Goal: Find specific page/section: Find specific page/section

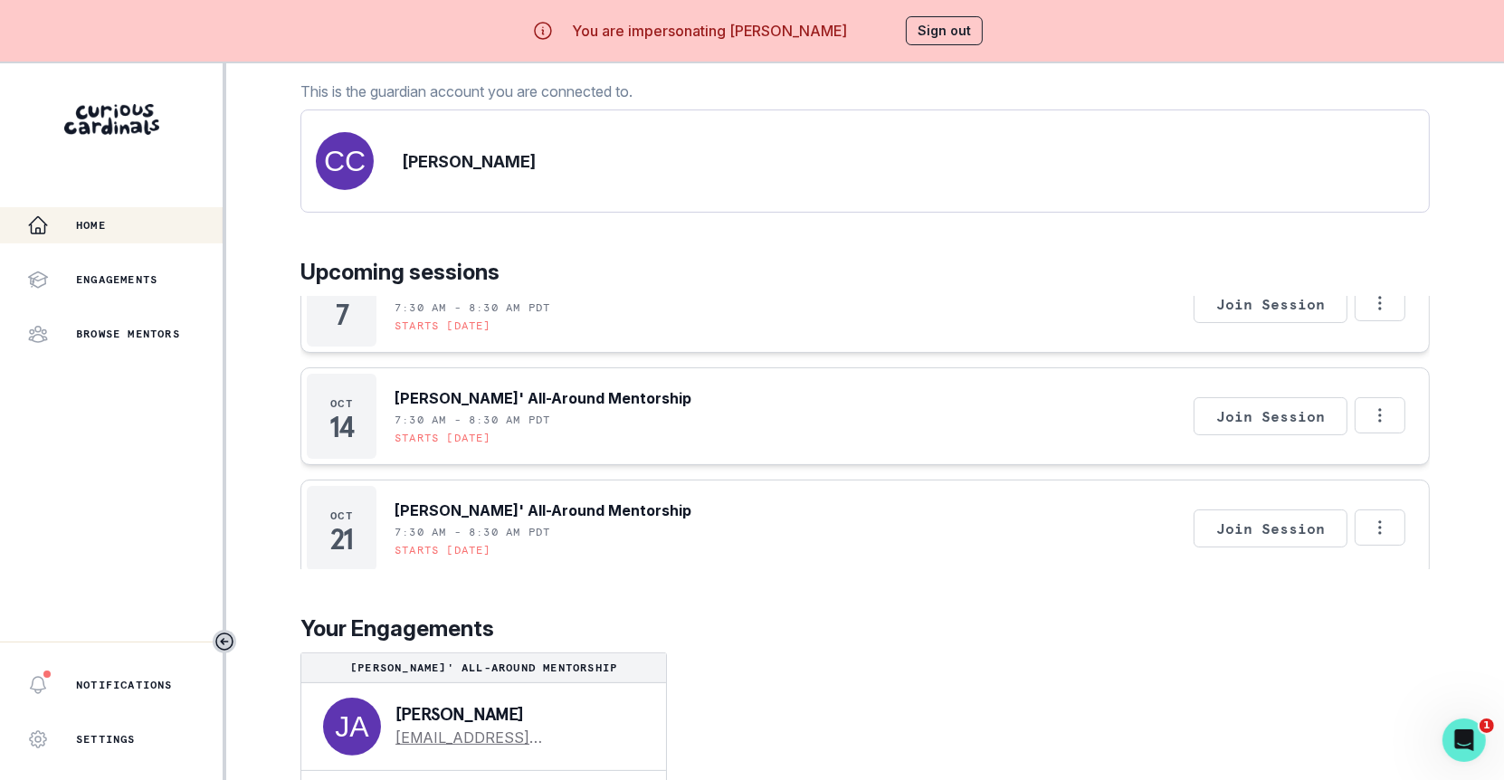
scroll to position [62, 0]
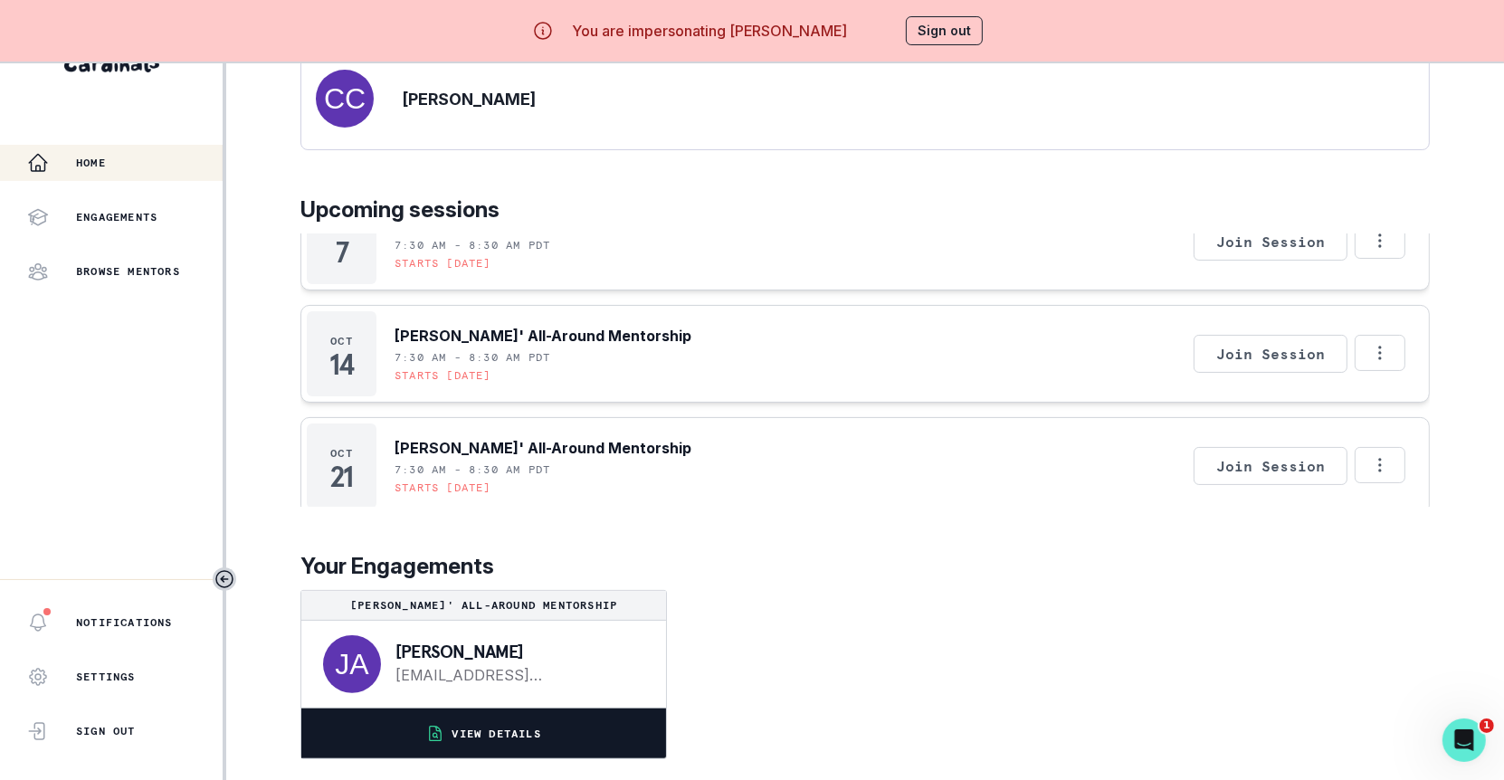
click at [554, 743] on button "VIEW DETAILS" at bounding box center [483, 733] width 365 height 50
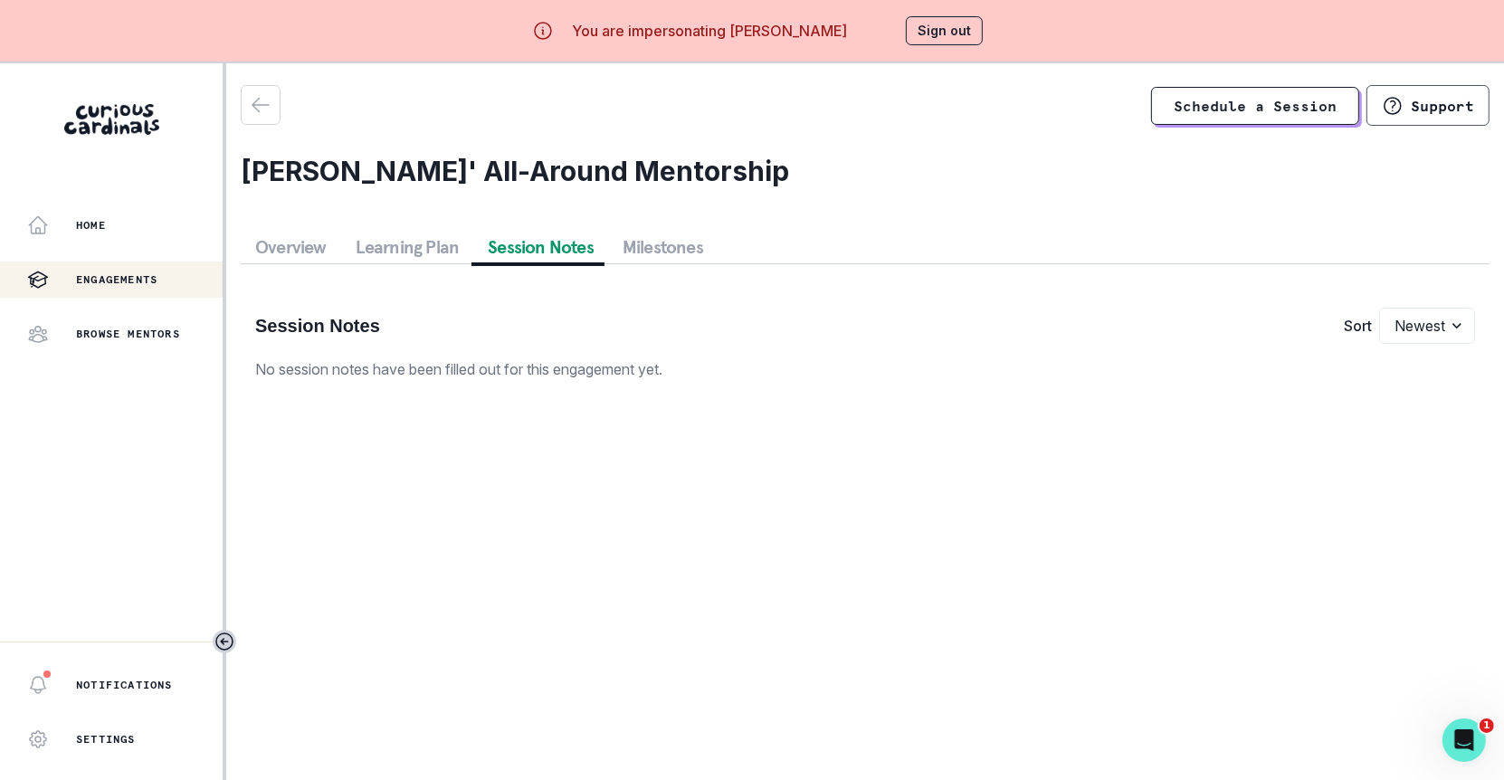
click at [546, 246] on button "Session Notes" at bounding box center [540, 247] width 135 height 33
click at [298, 246] on button "Overview" at bounding box center [291, 247] width 100 height 33
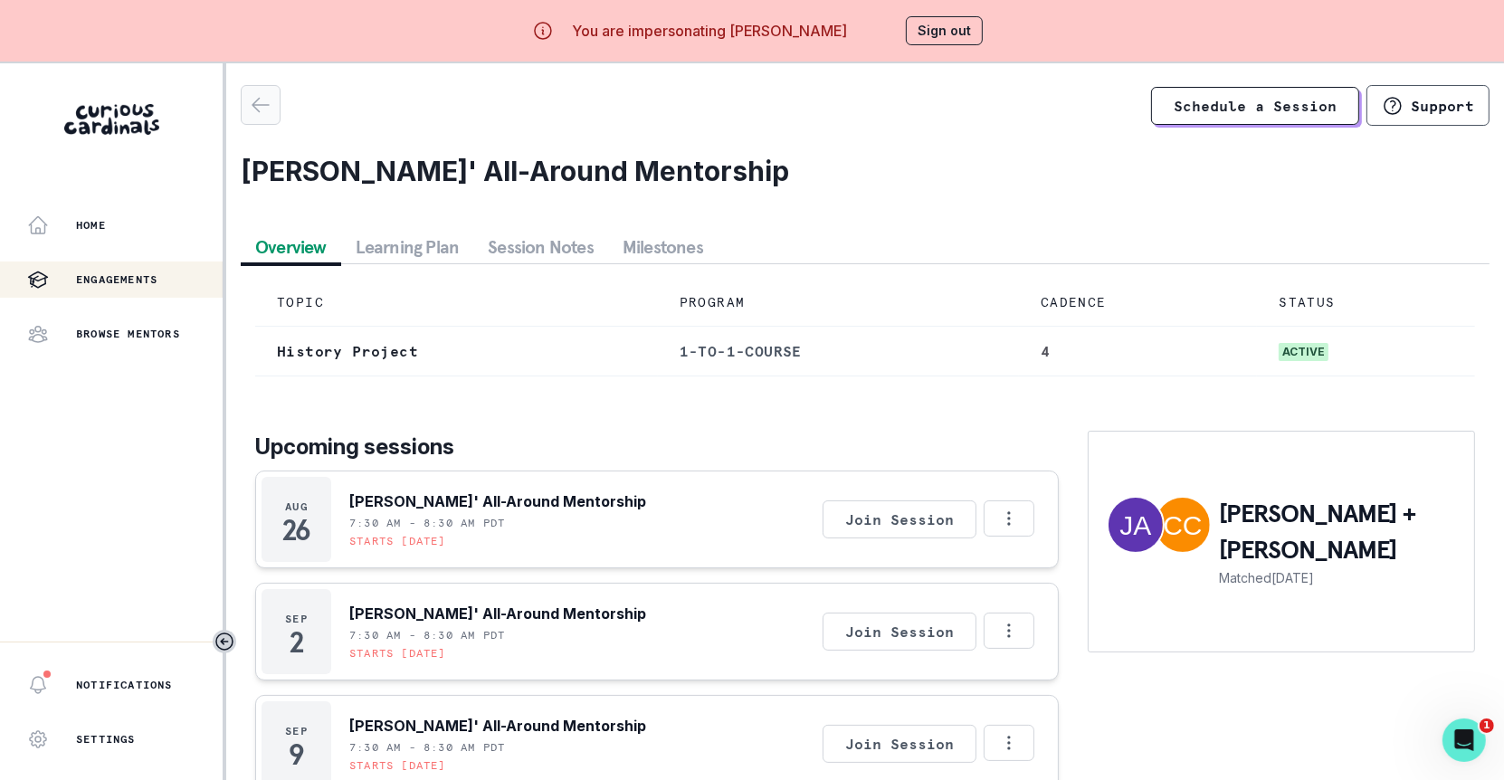
click at [249, 119] on button "button" at bounding box center [261, 105] width 40 height 40
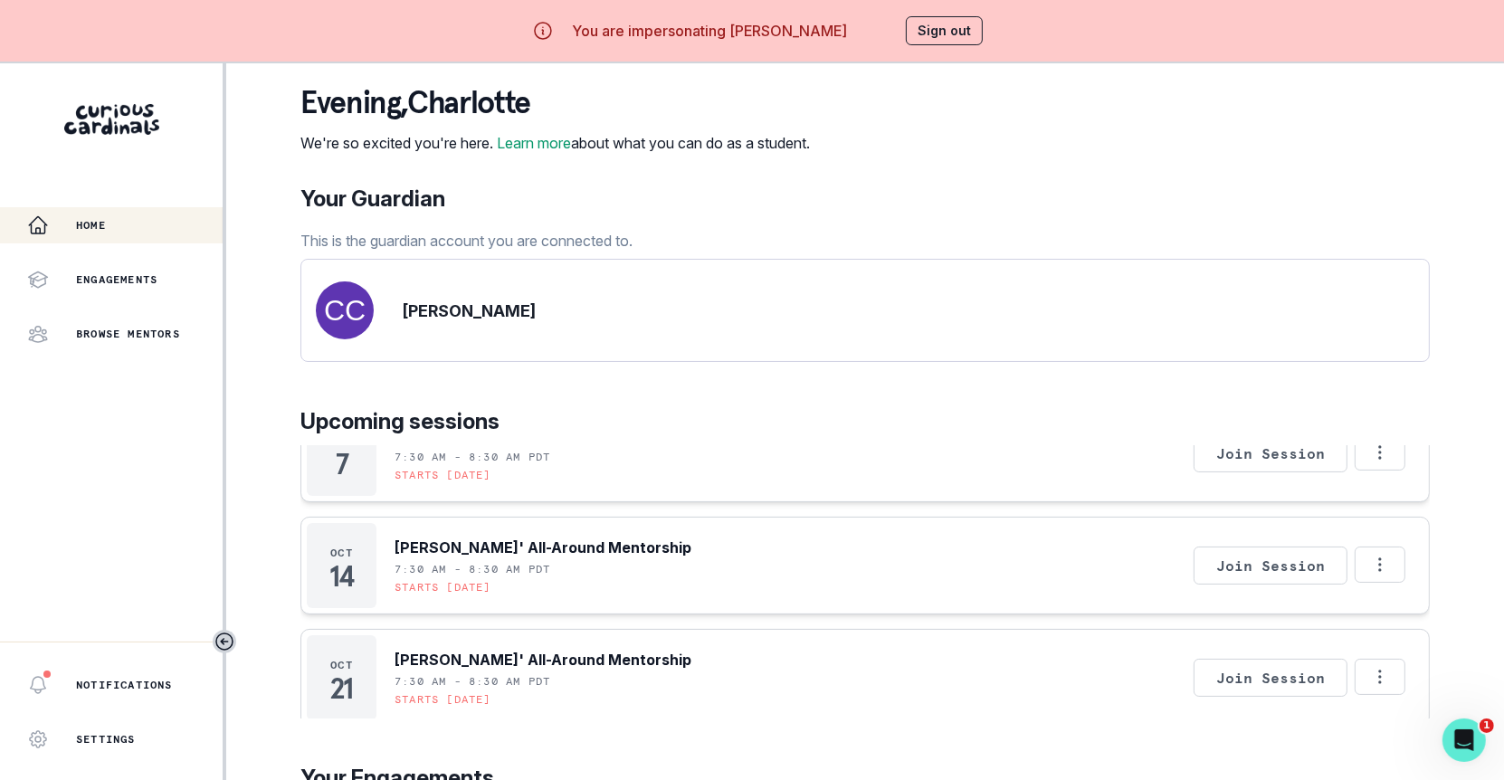
scroll to position [168, 0]
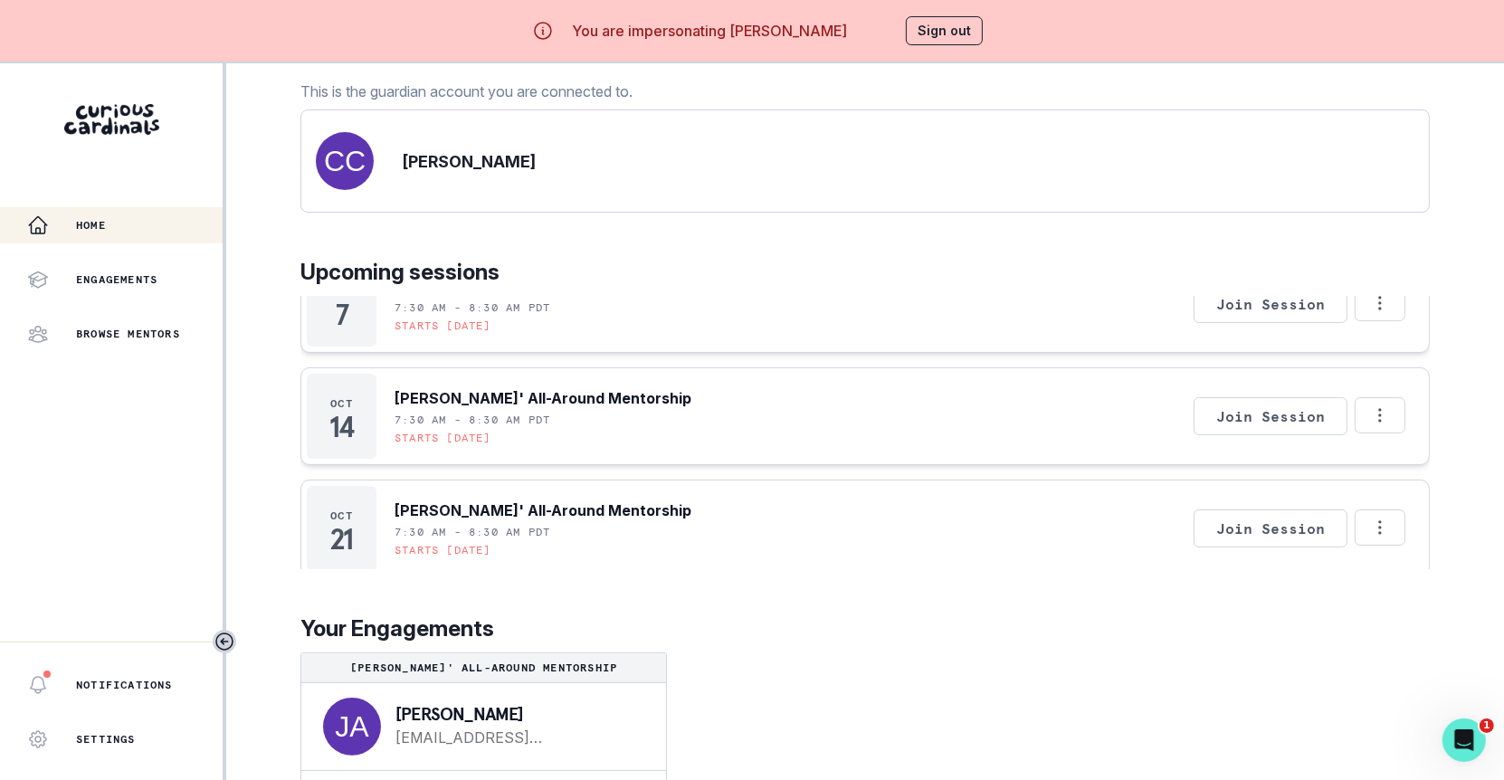
click at [412, 711] on p "[PERSON_NAME]" at bounding box center [516, 714] width 242 height 18
copy p "[PERSON_NAME]"
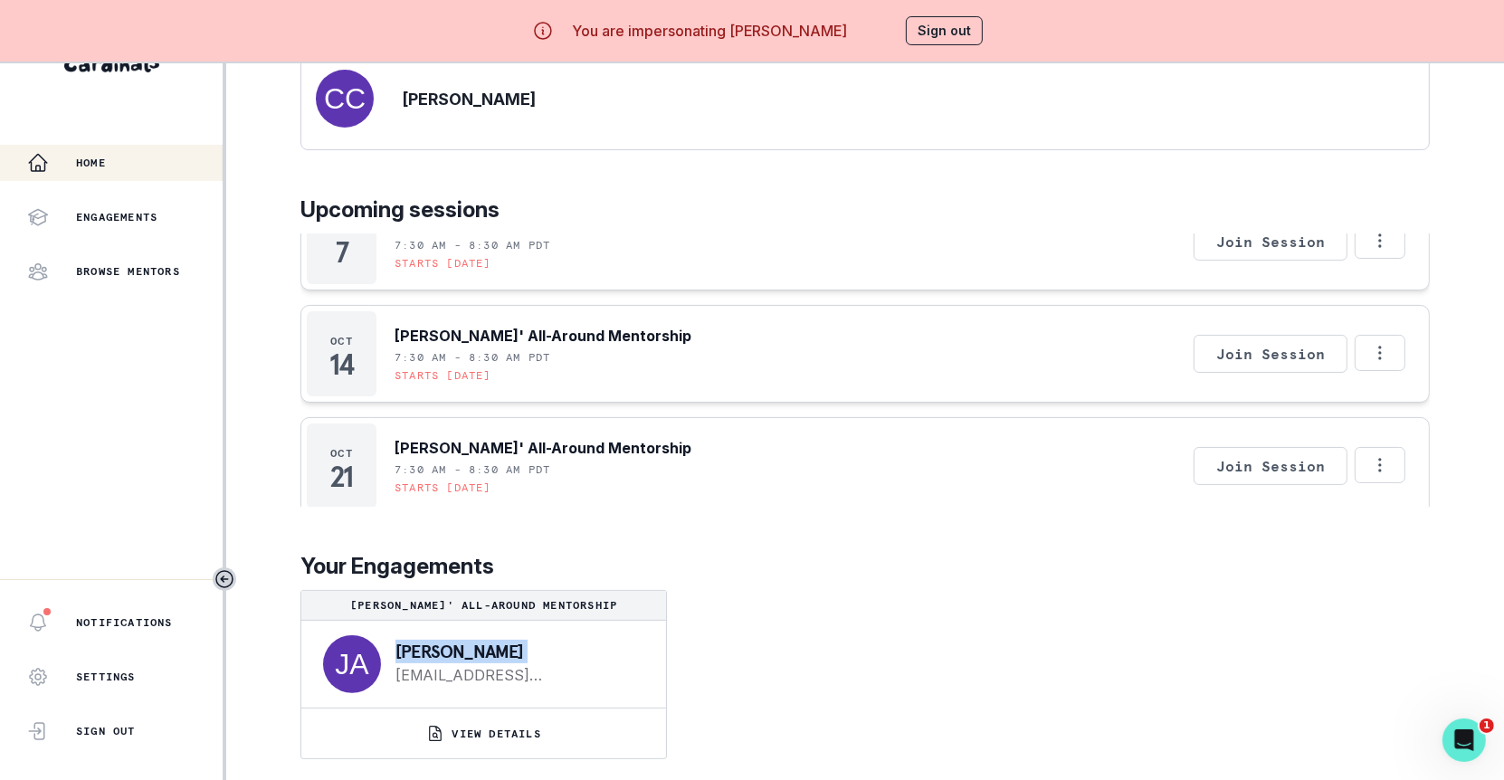
scroll to position [0, 0]
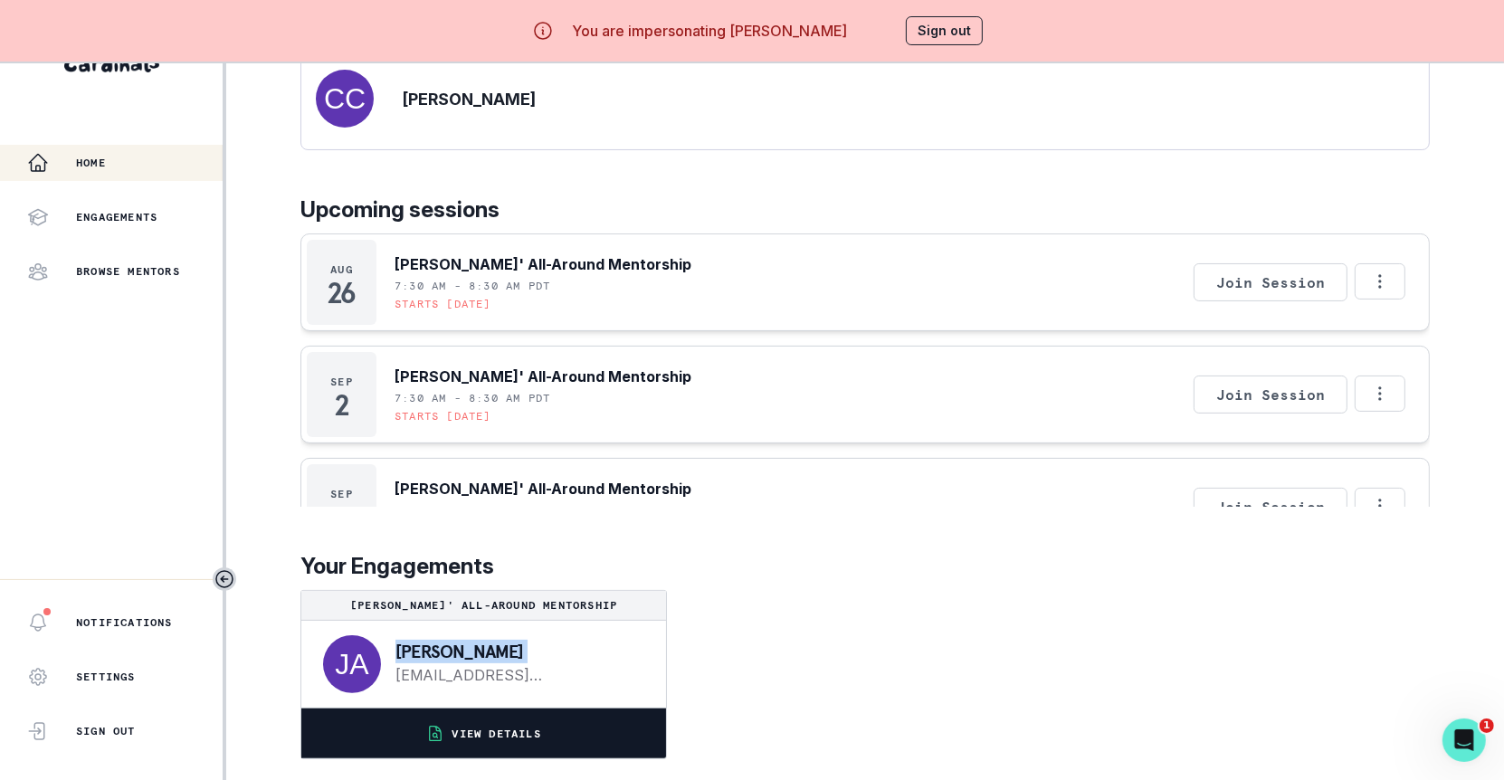
click at [429, 727] on icon "button" at bounding box center [435, 734] width 18 height 18
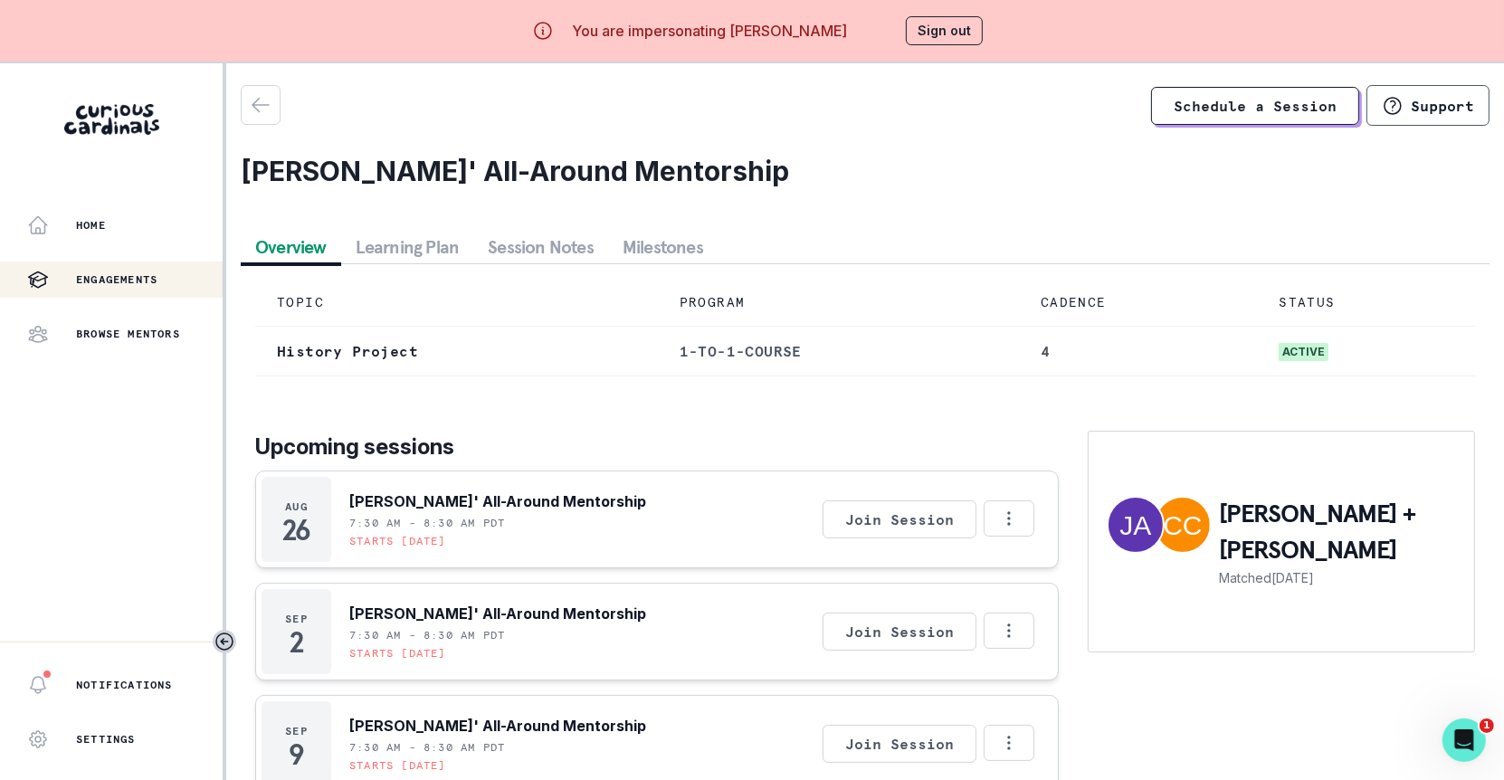
click at [569, 257] on button "Session Notes" at bounding box center [540, 247] width 135 height 33
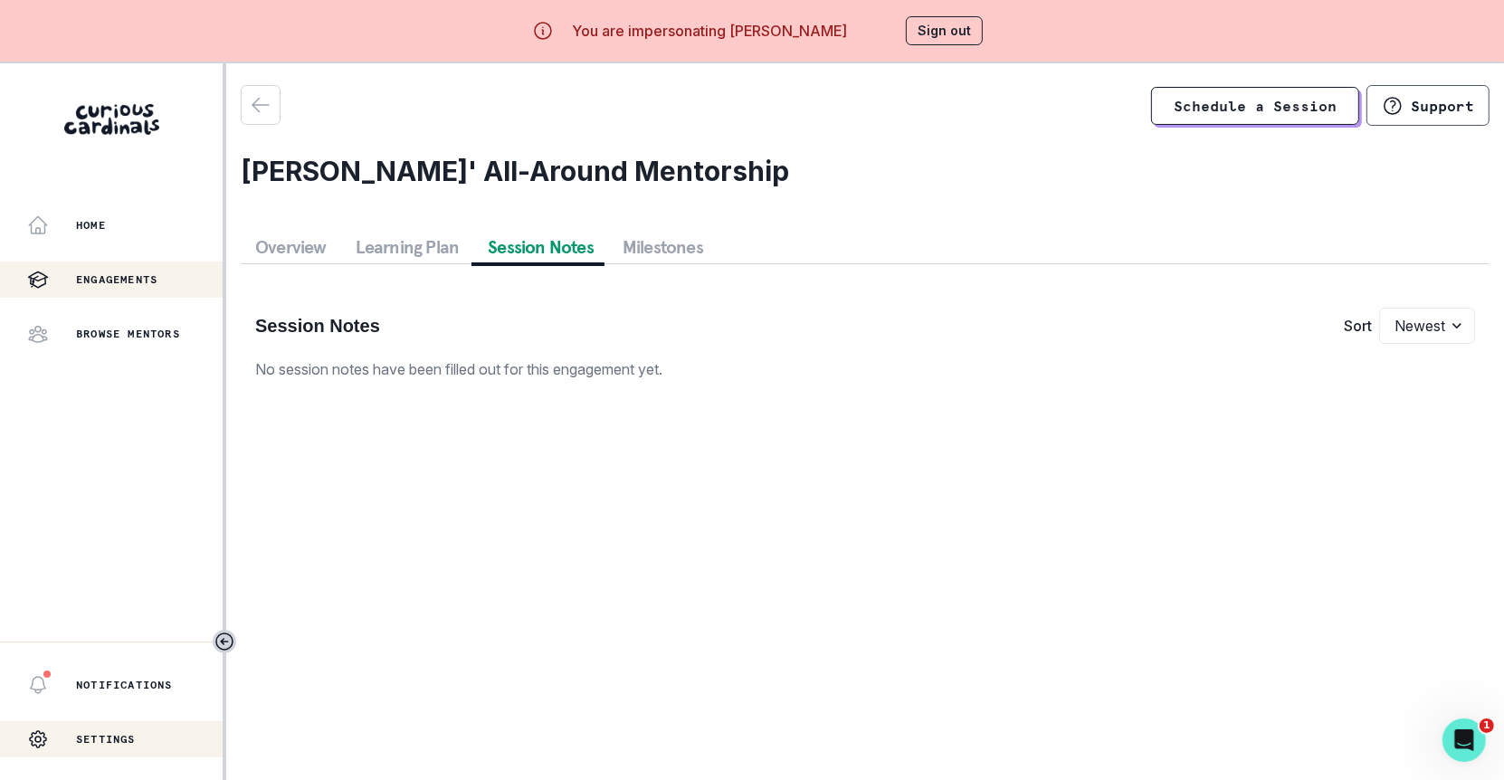
scroll to position [62, 0]
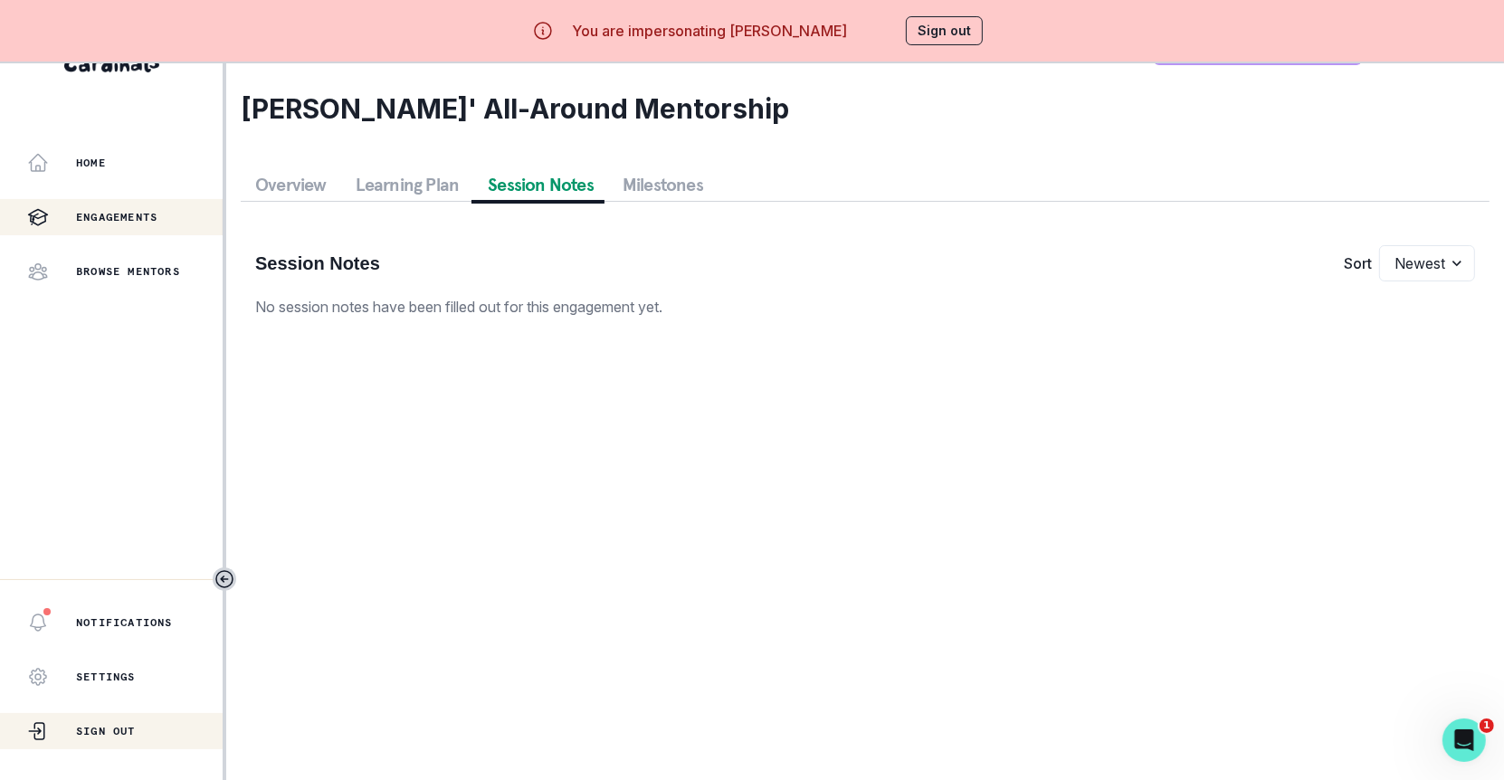
click at [114, 740] on button "Sign Out" at bounding box center [111, 731] width 223 height 36
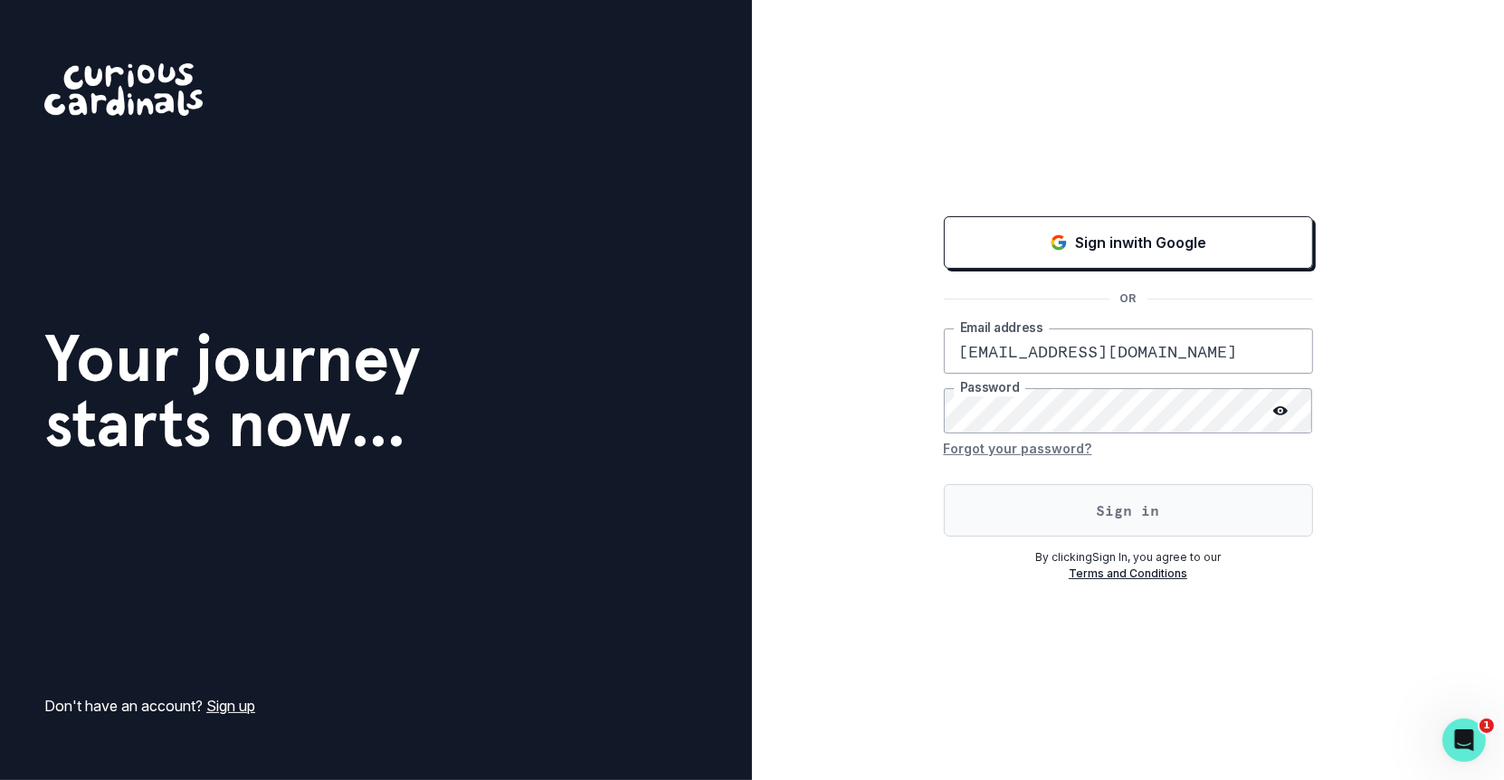
click at [1063, 486] on button "Sign in" at bounding box center [1128, 510] width 369 height 52
